Goal: Task Accomplishment & Management: Manage account settings

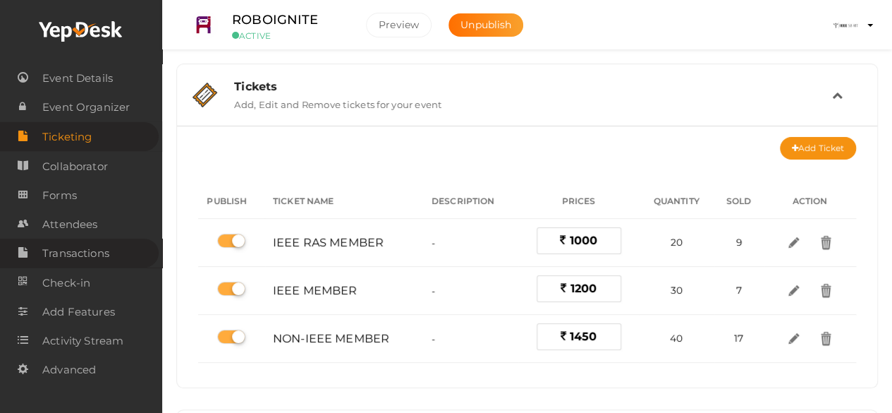
click at [102, 247] on span "Transactions" at bounding box center [75, 253] width 67 height 28
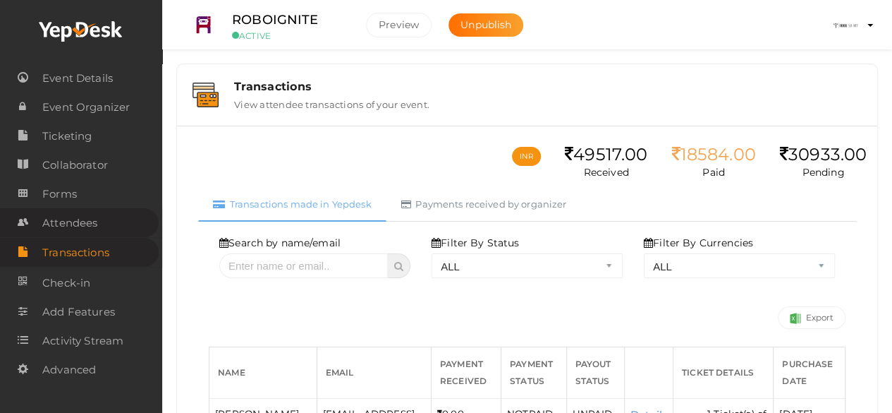
click at [72, 229] on span "Attendees" at bounding box center [69, 223] width 55 height 28
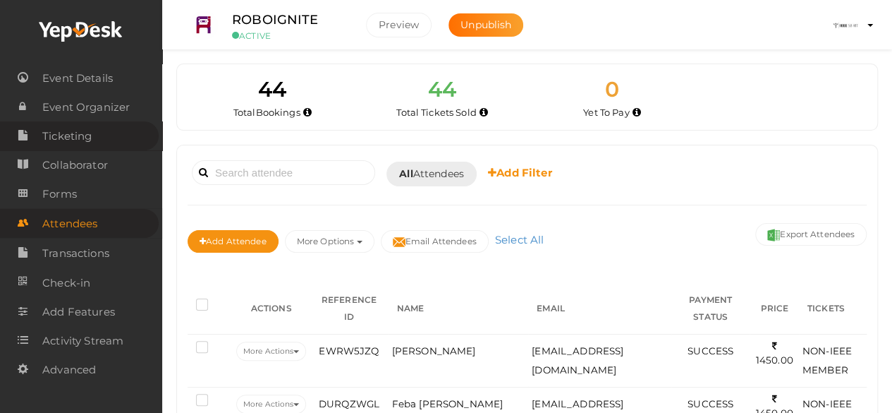
click at [97, 145] on link "Ticketing" at bounding box center [79, 135] width 159 height 29
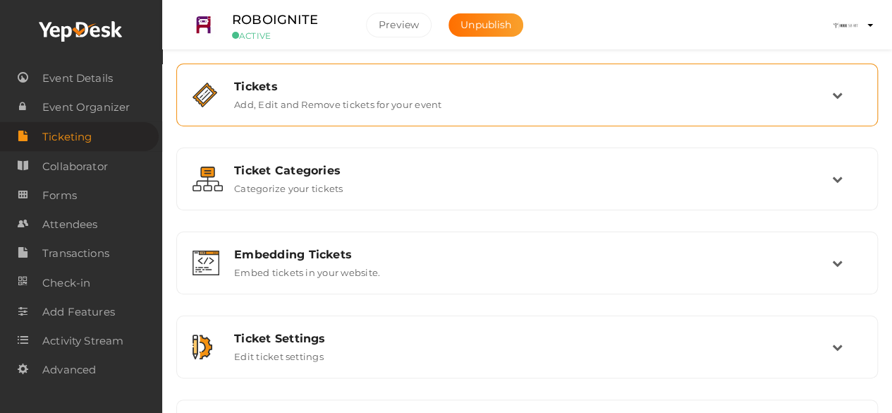
click at [334, 86] on div "Tickets" at bounding box center [533, 86] width 598 height 13
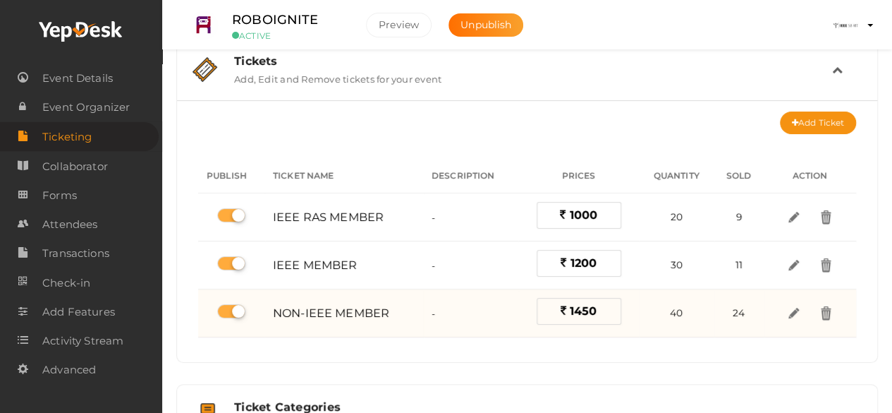
scroll to position [27, 0]
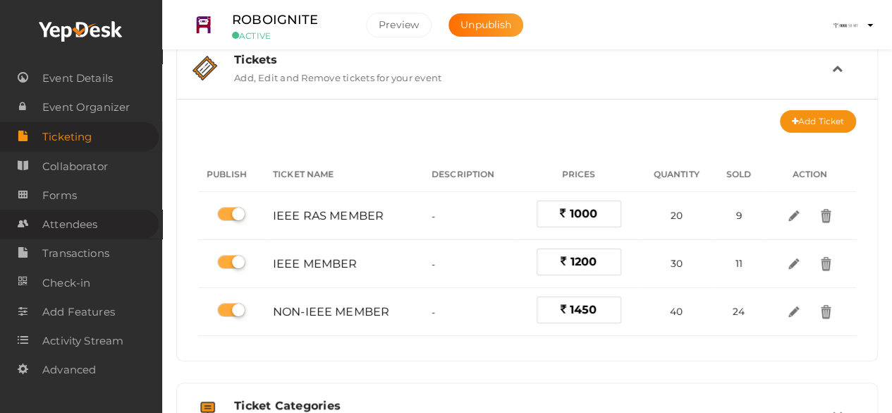
click at [78, 226] on span "Attendees" at bounding box center [69, 224] width 55 height 28
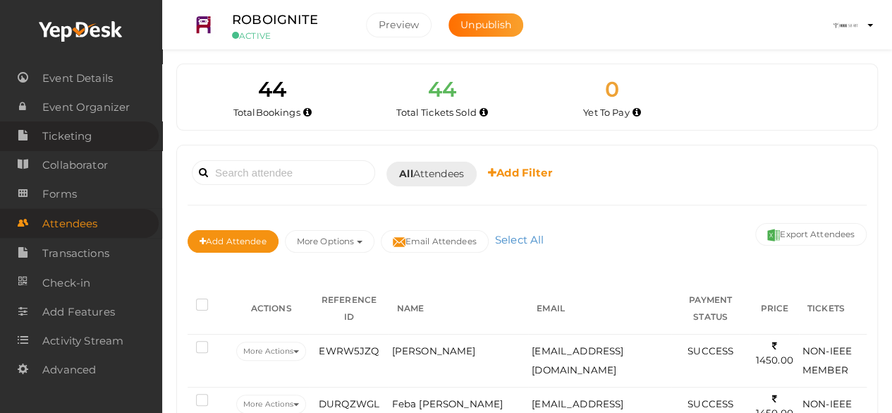
click at [85, 143] on span "Ticketing" at bounding box center [66, 136] width 49 height 28
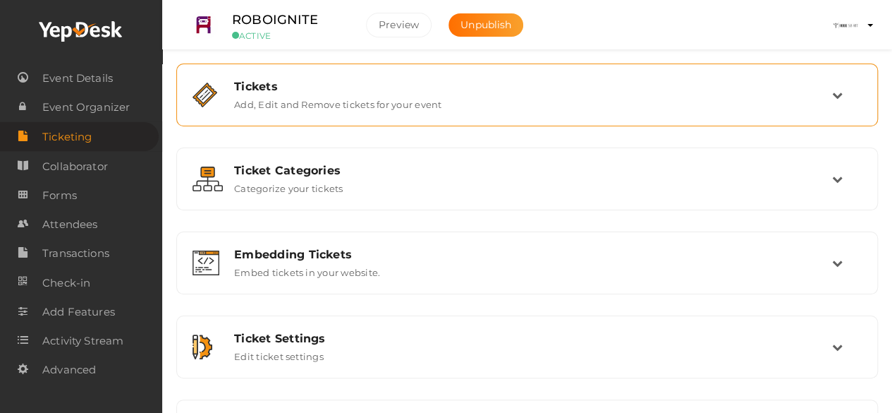
click at [478, 100] on div "Tickets Add, Edit and Remove tickets for your event" at bounding box center [528, 95] width 609 height 30
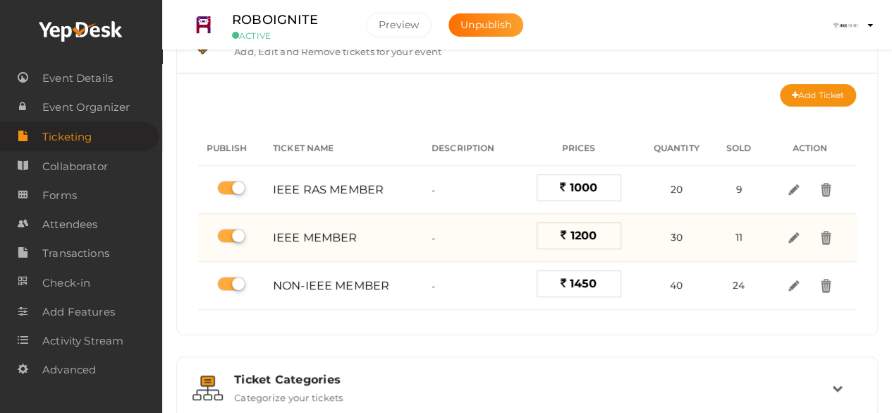
scroll to position [61, 0]
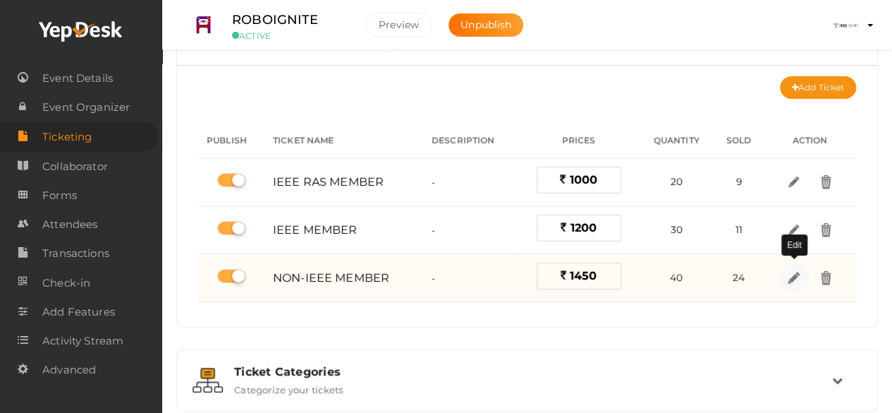
click at [793, 272] on img at bounding box center [794, 277] width 16 height 16
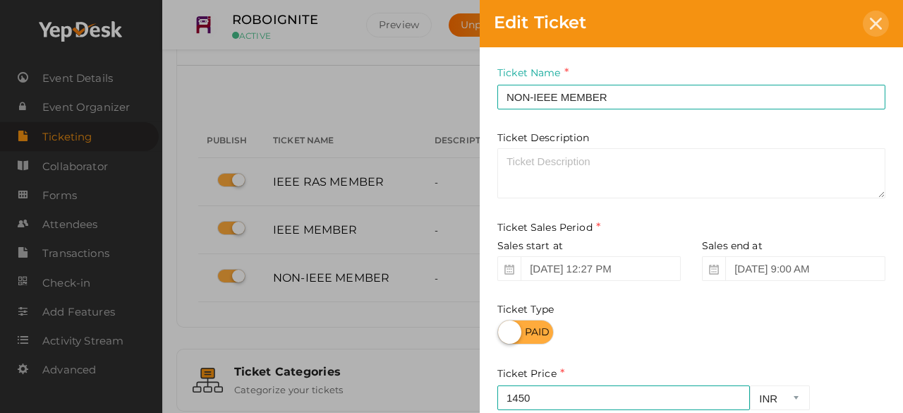
click at [884, 26] on div at bounding box center [875, 24] width 26 height 26
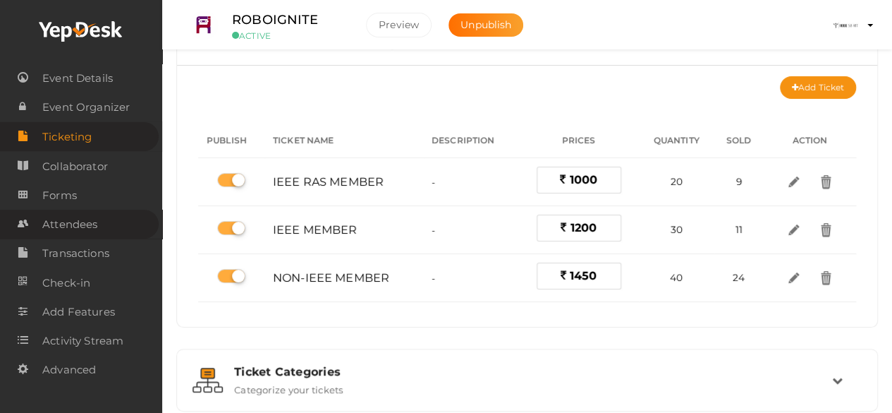
click at [73, 220] on span "Attendees" at bounding box center [69, 224] width 55 height 28
